Goal: Task Accomplishment & Management: Manage account settings

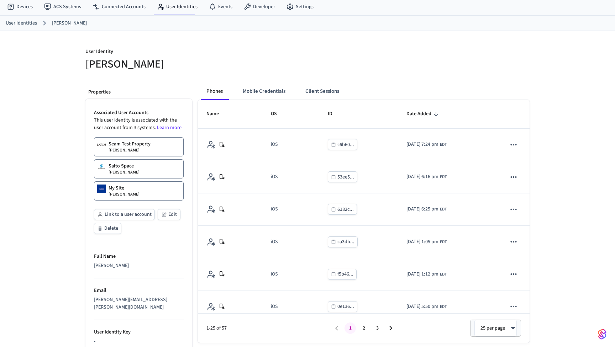
scroll to position [23, 0]
click at [185, 6] on link "User Identities" at bounding box center [177, 5] width 52 height 13
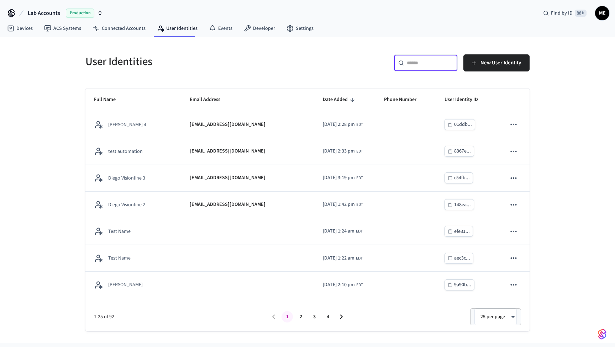
click at [429, 62] on input "text" at bounding box center [430, 62] width 46 height 7
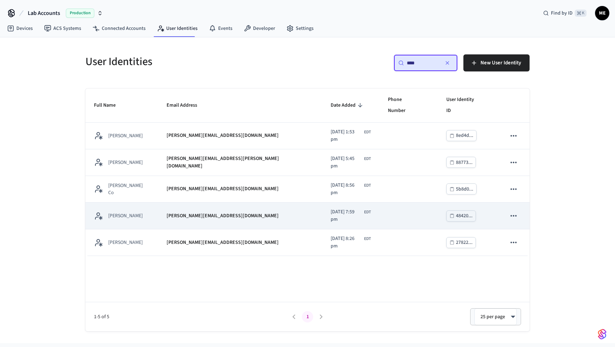
type input "****"
click at [236, 212] on div "matthew@getseam.com" at bounding box center [240, 215] width 147 height 7
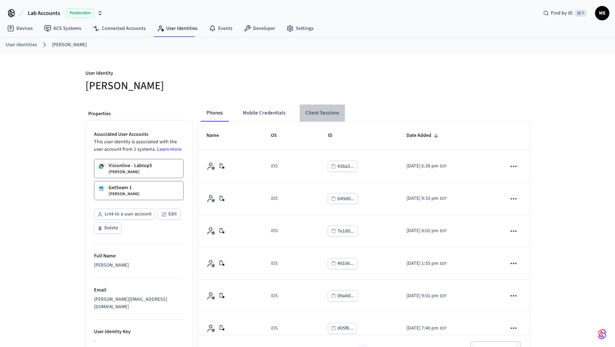
click at [321, 112] on button "Client Sessions" at bounding box center [322, 113] width 45 height 17
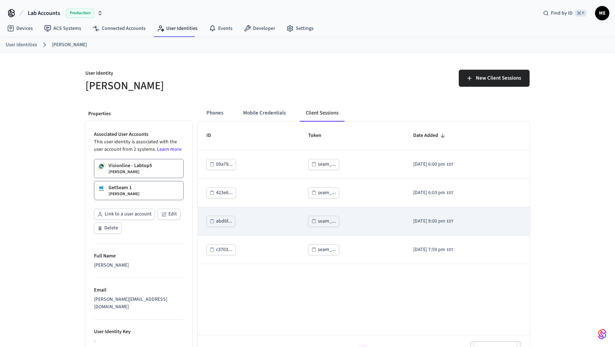
click at [318, 222] on div "seam_..." at bounding box center [327, 221] width 18 height 9
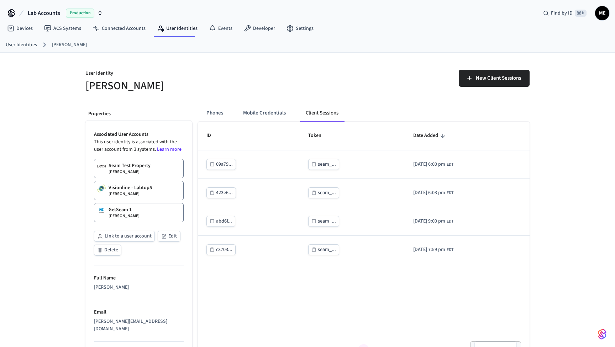
click at [149, 168] on p "Seam Test Property" at bounding box center [130, 165] width 42 height 7
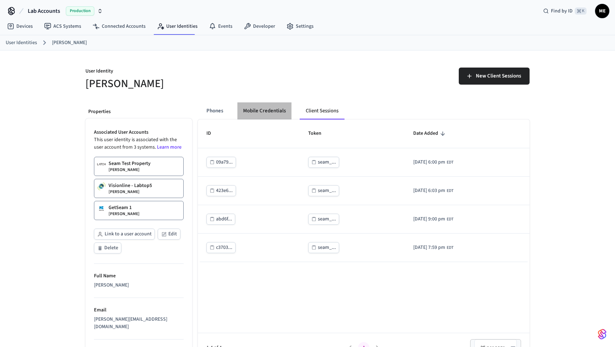
click at [264, 109] on button "Mobile Credentials" at bounding box center [264, 110] width 54 height 17
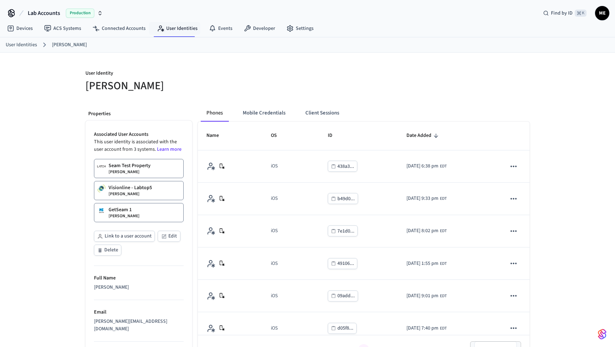
click at [185, 28] on link "User Identities" at bounding box center [177, 28] width 52 height 13
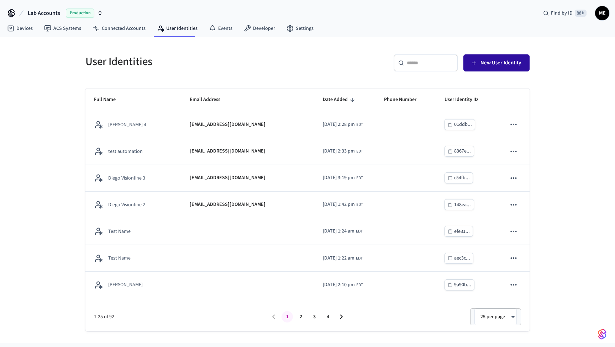
click at [502, 65] on span "New User Identity" at bounding box center [500, 62] width 41 height 9
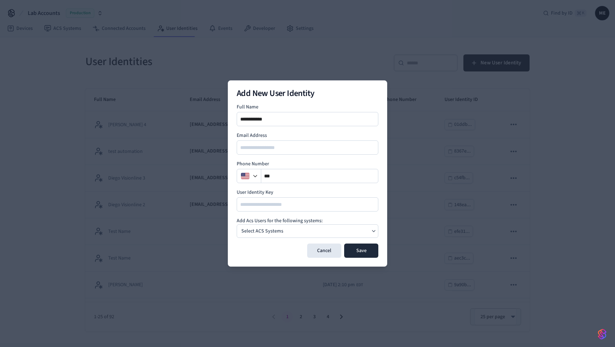
type input "**********"
click at [340, 233] on div "Select ACS Systems" at bounding box center [308, 231] width 142 height 14
click at [374, 232] on icon "button" at bounding box center [374, 231] width 6 height 6
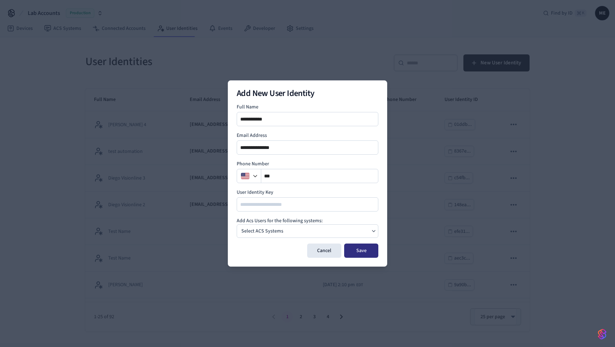
click at [360, 252] on button "Save" at bounding box center [361, 251] width 34 height 14
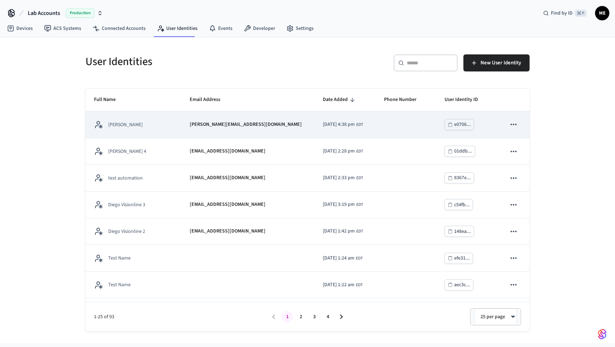
click at [229, 125] on div "[PERSON_NAME][EMAIL_ADDRESS][DOMAIN_NAME]" at bounding box center [248, 124] width 116 height 7
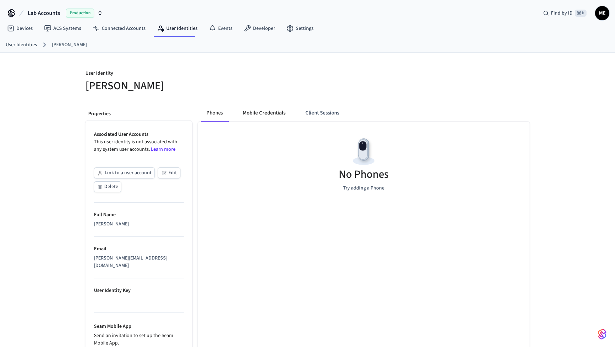
click at [262, 115] on button "Mobile Credentials" at bounding box center [264, 113] width 54 height 17
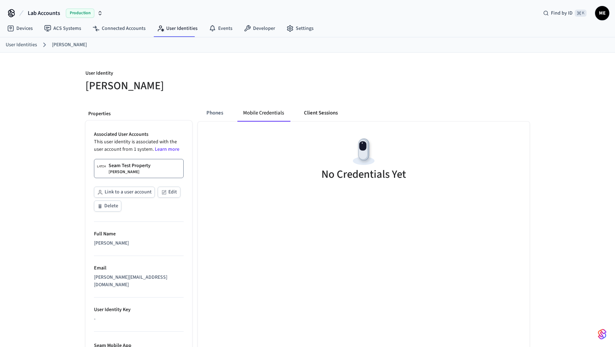
click at [310, 114] on button "Client Sessions" at bounding box center [320, 113] width 45 height 17
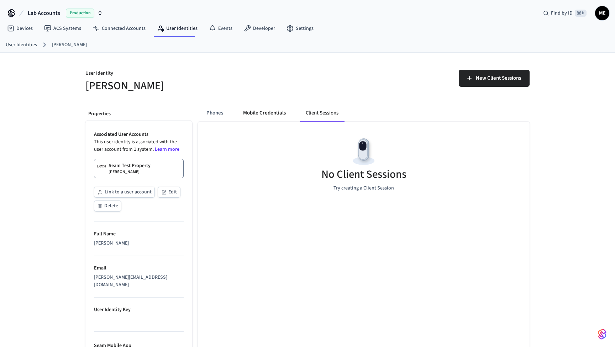
click at [268, 112] on button "Mobile Credentials" at bounding box center [264, 113] width 54 height 17
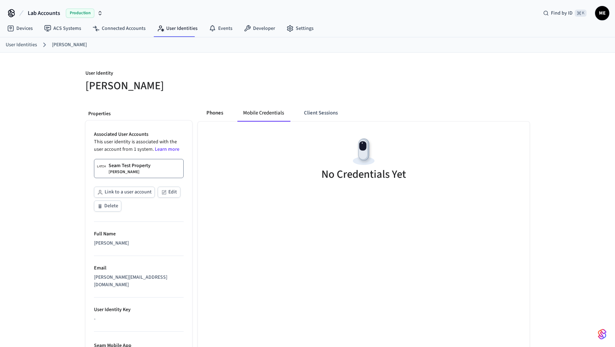
click at [224, 113] on button "Phones" at bounding box center [215, 113] width 28 height 17
click at [311, 112] on button "Client Sessions" at bounding box center [322, 113] width 45 height 17
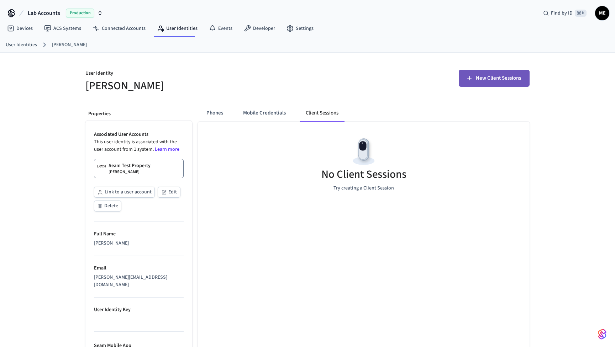
click at [480, 85] on button "New Client Sessions" at bounding box center [494, 78] width 71 height 17
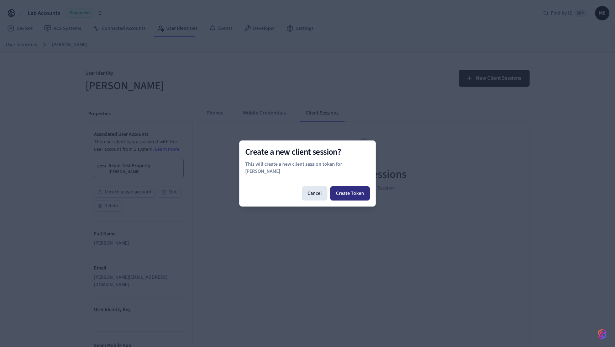
click at [355, 192] on button "Create Token" at bounding box center [349, 193] width 39 height 14
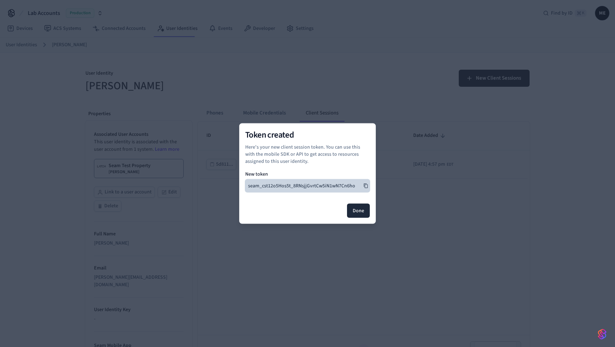
click at [369, 183] on button "seam_cst12o5Hos5t_8RNsjjGvrtCw5iN1wN7Cn6ho" at bounding box center [307, 186] width 125 height 13
click at [359, 216] on button "Done" at bounding box center [358, 211] width 23 height 14
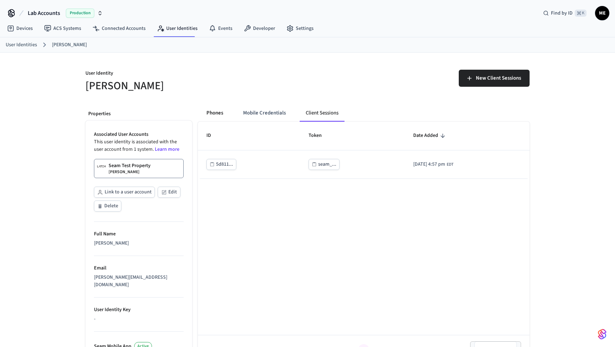
click at [210, 113] on button "Phones" at bounding box center [215, 113] width 28 height 17
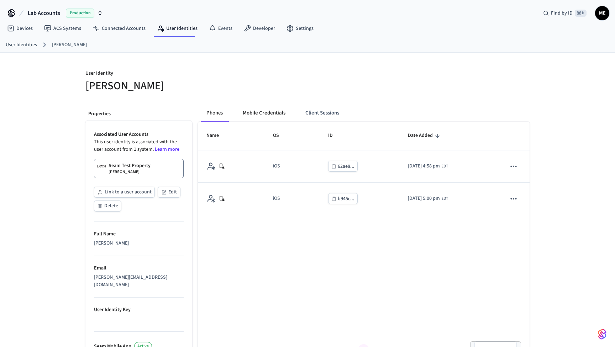
click at [261, 114] on button "Mobile Credentials" at bounding box center [264, 113] width 54 height 17
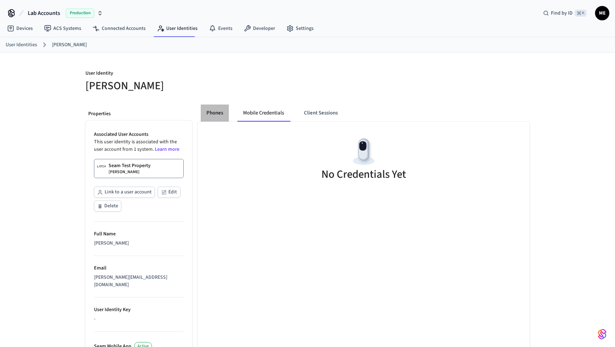
click at [219, 115] on button "Phones" at bounding box center [215, 113] width 28 height 17
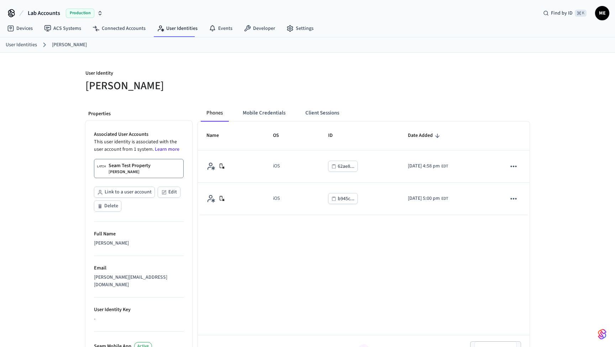
click at [146, 167] on p "Seam Test Property" at bounding box center [130, 165] width 42 height 7
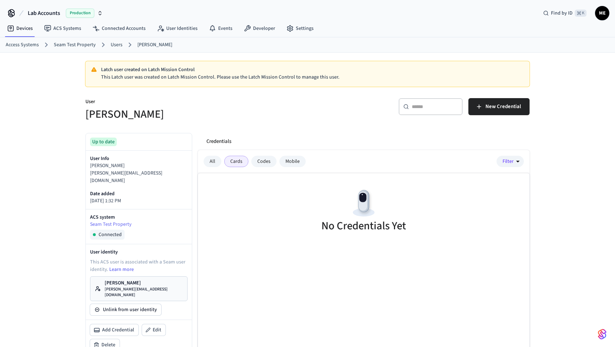
click at [221, 161] on div "All Cards Codes Mobile" at bounding box center [255, 161] width 102 height 11
click at [215, 162] on div "All" at bounding box center [213, 161] width 18 height 11
